Goal: Task Accomplishment & Management: Manage account settings

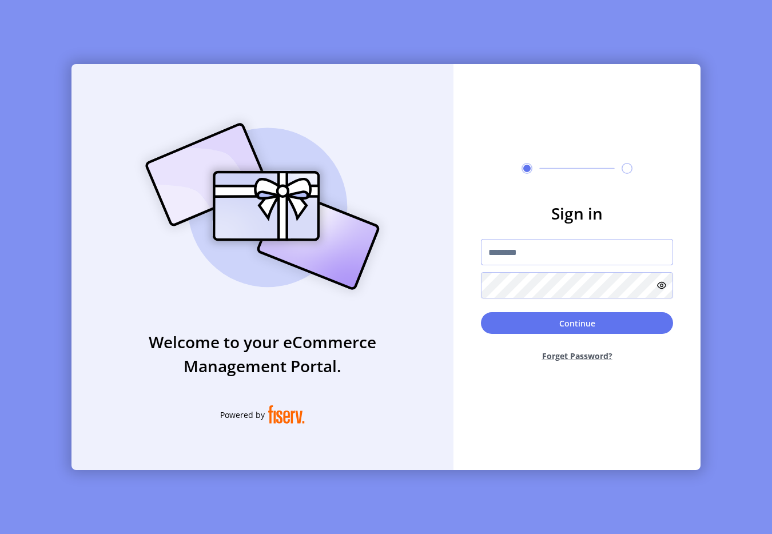
click at [538, 254] on input "text" at bounding box center [577, 252] width 192 height 26
type input "**********"
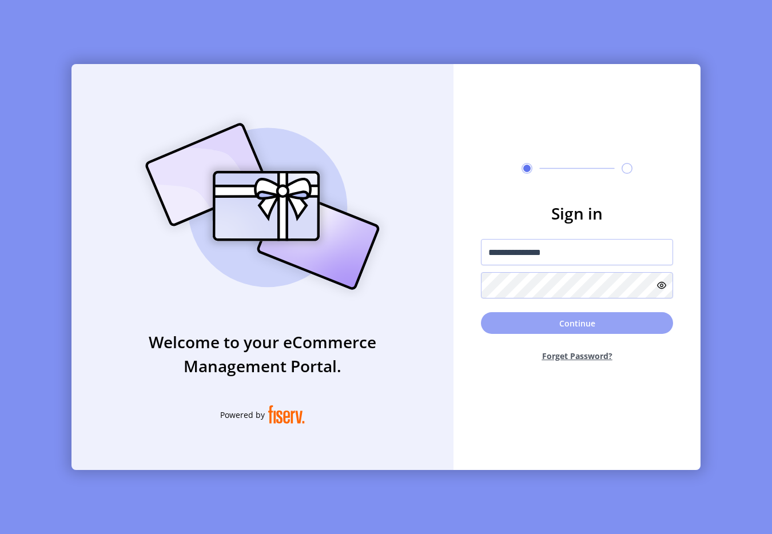
click at [560, 324] on button "Continue" at bounding box center [577, 323] width 192 height 22
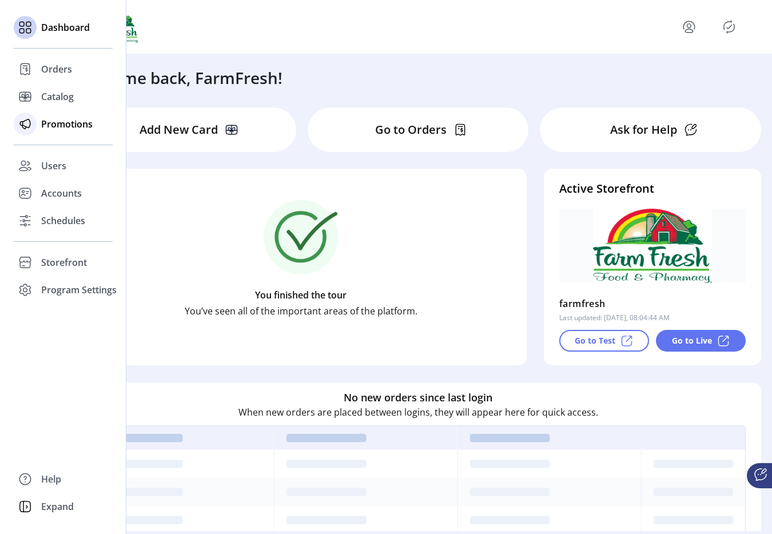
click at [63, 130] on span "Promotions" at bounding box center [66, 124] width 51 height 14
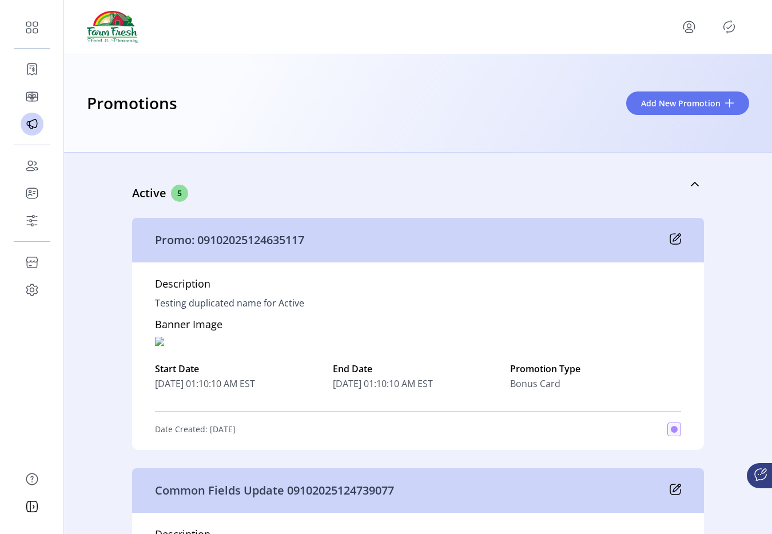
click at [690, 27] on icon "menu" at bounding box center [689, 27] width 18 height 18
click at [657, 69] on span "Sign Out" at bounding box center [648, 72] width 86 height 9
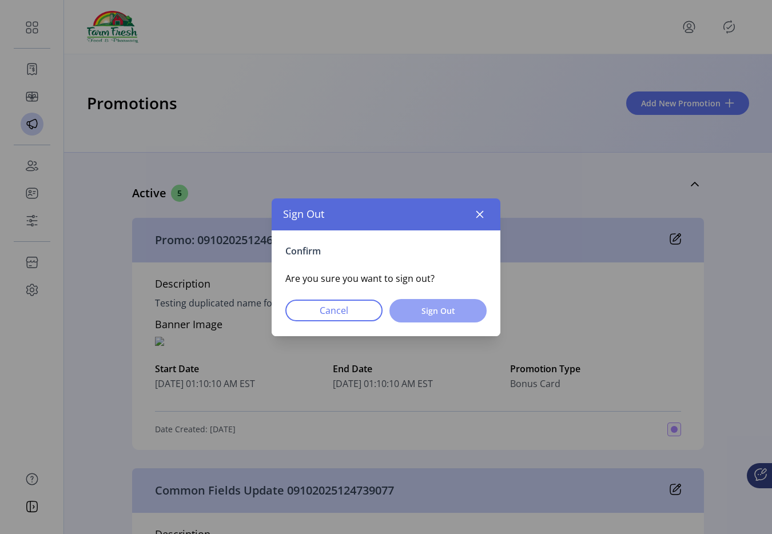
click at [455, 305] on span "Sign Out" at bounding box center [438, 311] width 68 height 12
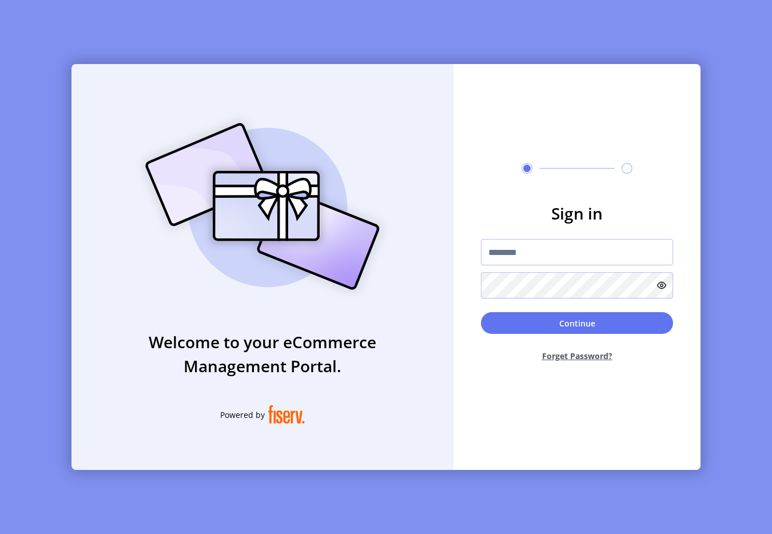
click at [554, 134] on div "Sign in Continue Forget Password?" at bounding box center [577, 267] width 247 height 406
